Goal: Task Accomplishment & Management: Use online tool/utility

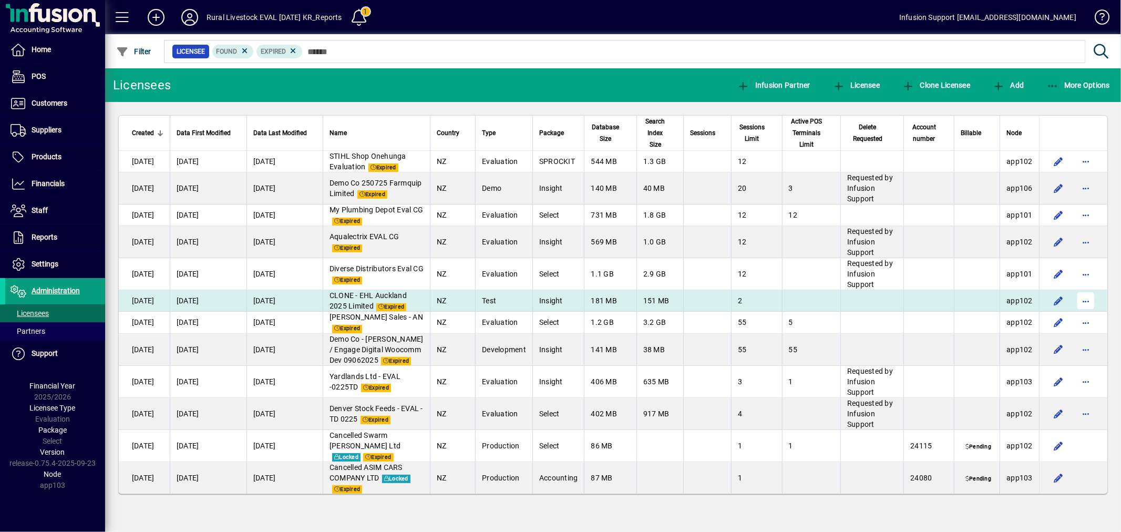
click at [1081, 298] on span "button" at bounding box center [1085, 300] width 25 height 25
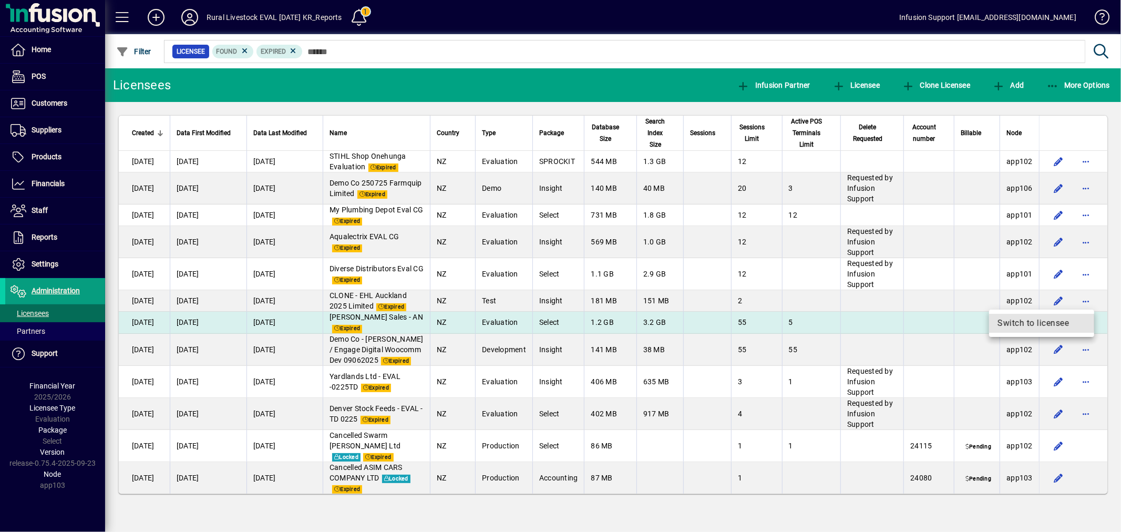
drag, startPoint x: 1030, startPoint y: 322, endPoint x: 906, endPoint y: 318, distance: 123.5
click at [1029, 323] on span "Switch to licensee" at bounding box center [1041, 323] width 88 height 13
